Goal: Find specific page/section: Find specific page/section

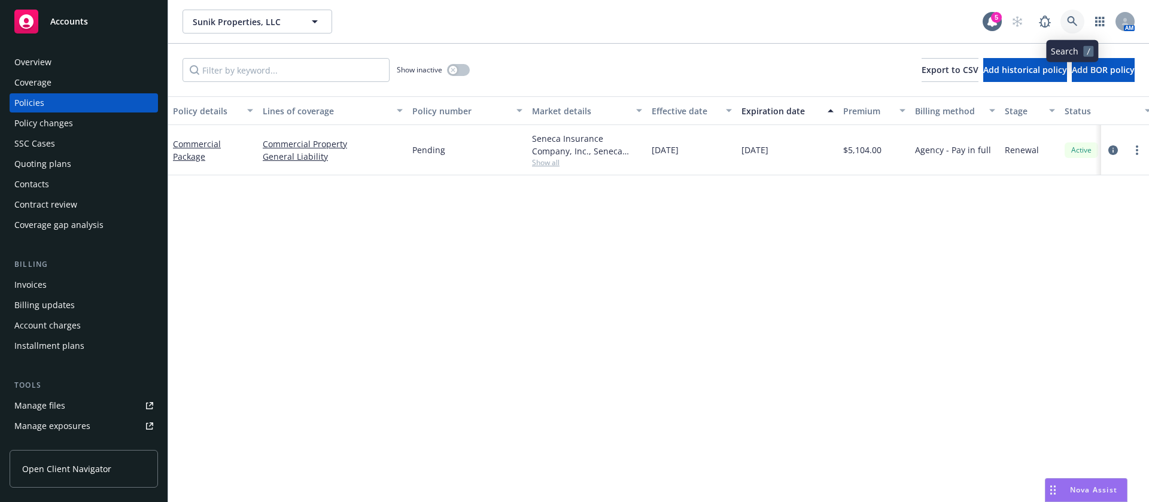
click at [1074, 18] on icon at bounding box center [1072, 21] width 10 height 10
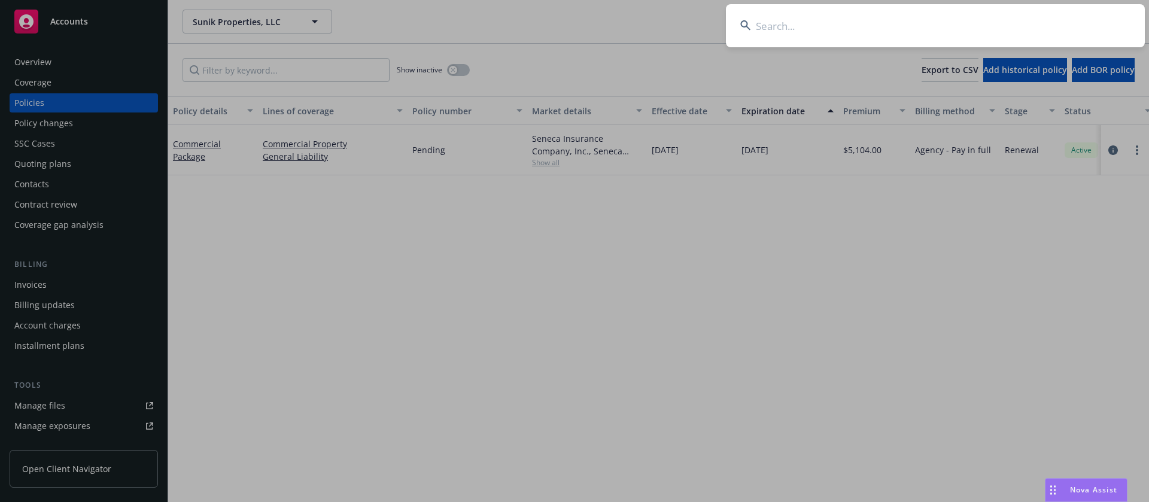
type input "922000014708"
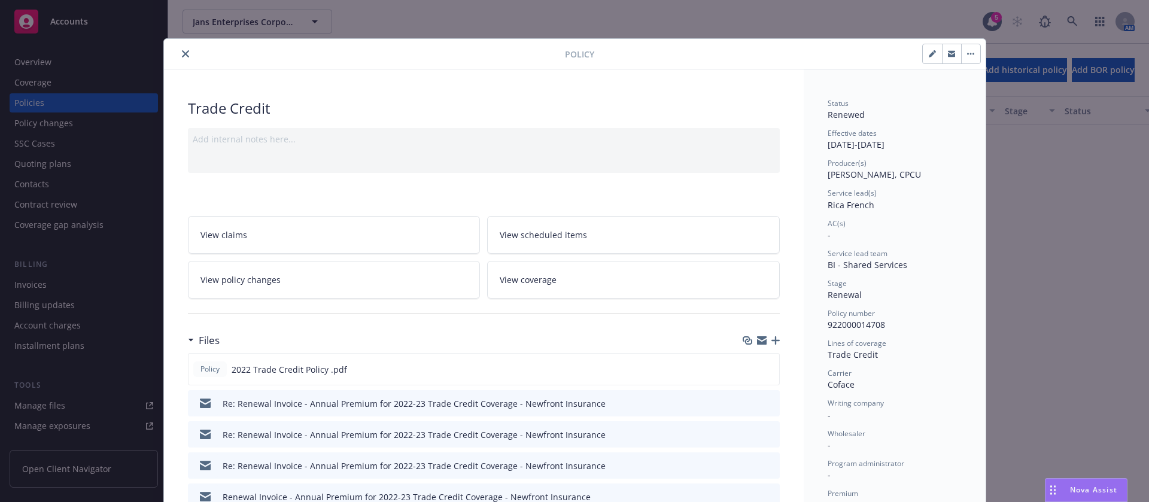
click at [182, 53] on icon "close" at bounding box center [185, 53] width 7 height 7
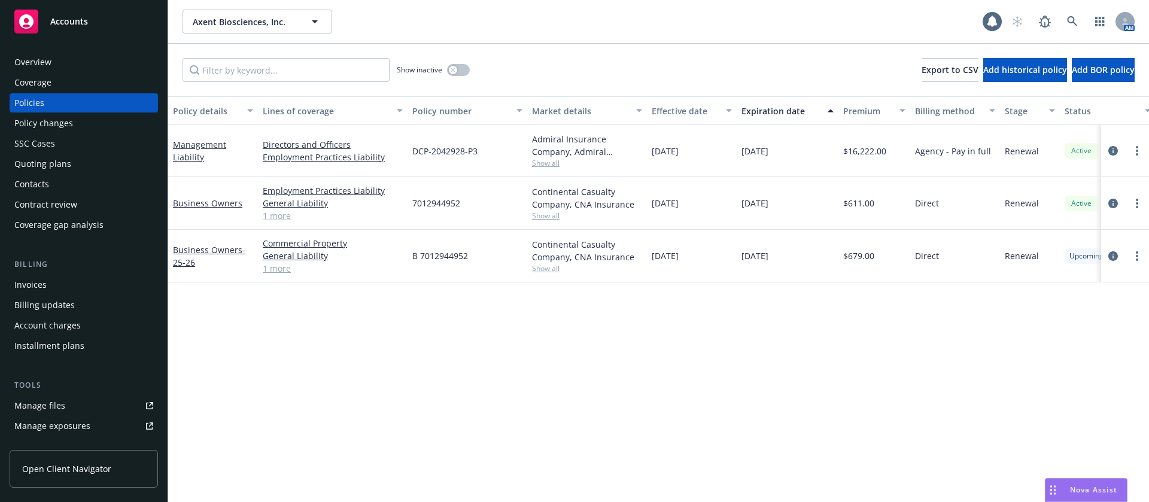
click at [55, 179] on div "Contacts" at bounding box center [83, 184] width 139 height 19
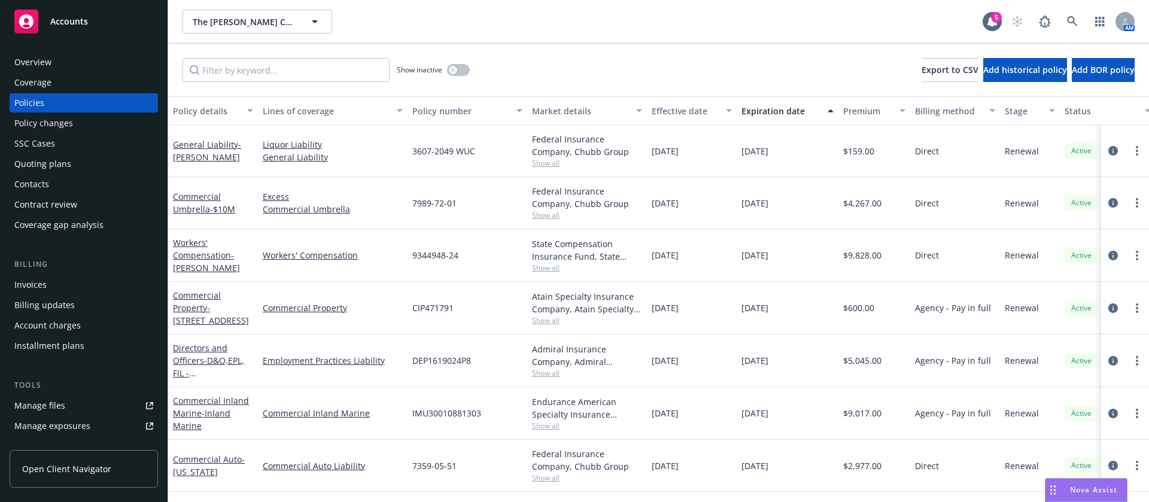
click at [71, 190] on div "Contacts" at bounding box center [83, 184] width 139 height 19
